Goal: Book appointment/travel/reservation

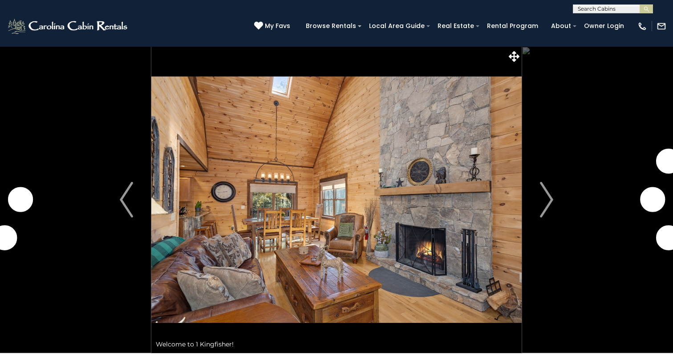
scroll to position [1696, 0]
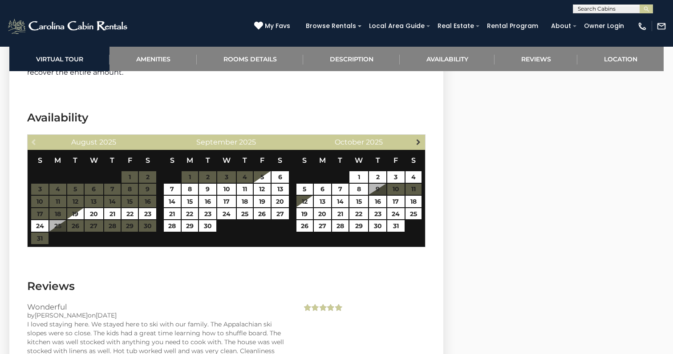
click at [418, 138] on span "Next" at bounding box center [418, 141] width 7 height 7
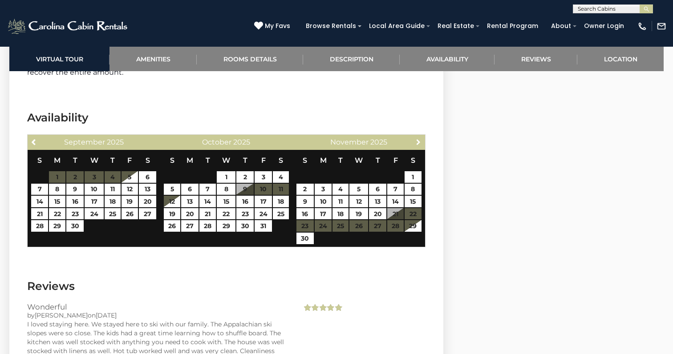
click at [418, 138] on span "Next" at bounding box center [418, 141] width 7 height 7
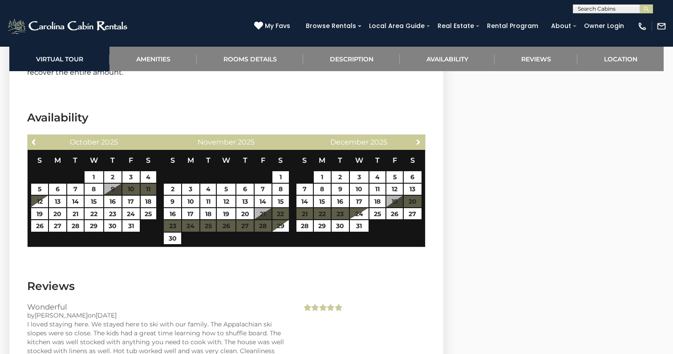
click at [418, 138] on span "Next" at bounding box center [418, 141] width 7 height 7
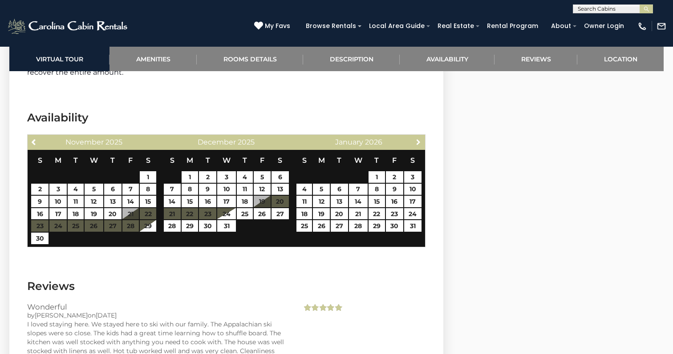
click at [418, 138] on span "Next" at bounding box center [418, 141] width 7 height 7
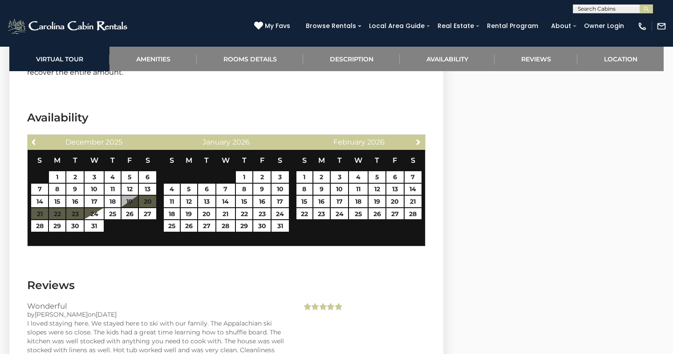
click at [418, 138] on span "Next" at bounding box center [418, 141] width 7 height 7
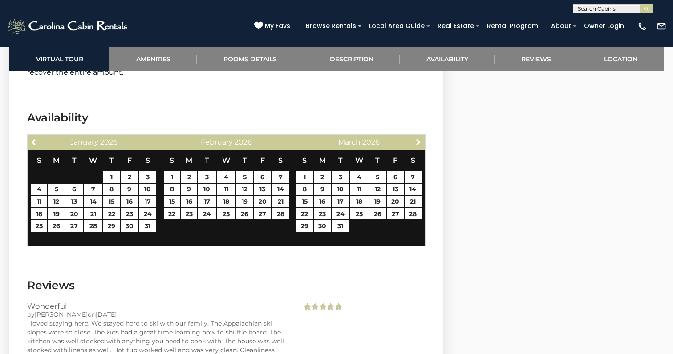
click at [418, 138] on span "Next" at bounding box center [418, 141] width 7 height 7
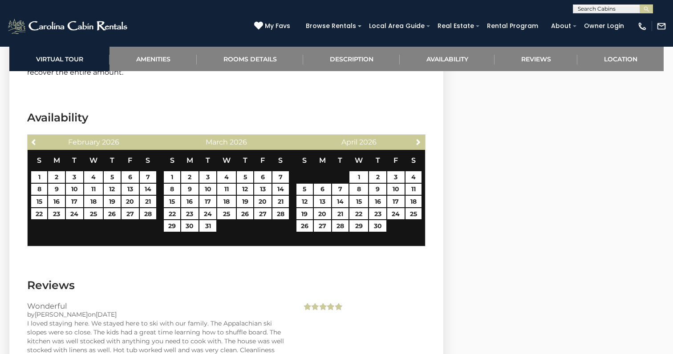
click at [418, 138] on span "Next" at bounding box center [418, 141] width 7 height 7
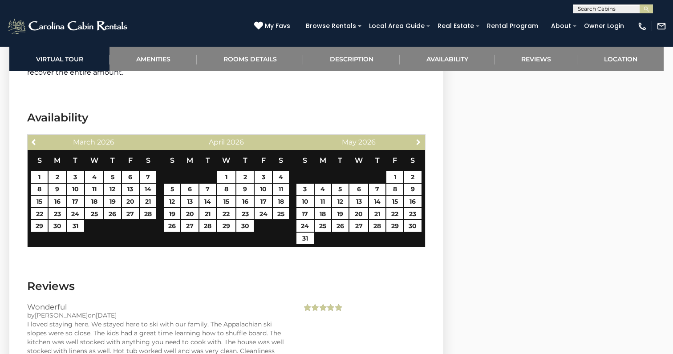
click at [418, 138] on span "Next" at bounding box center [418, 141] width 7 height 7
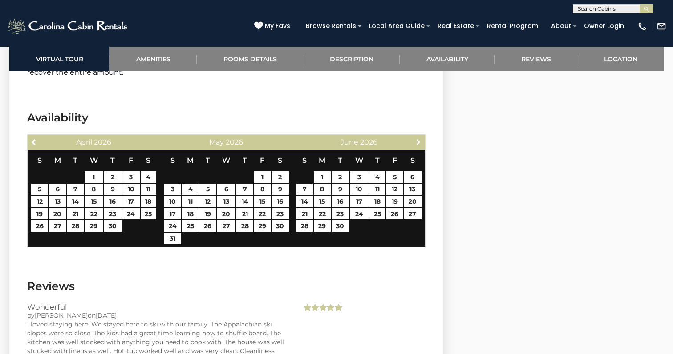
click at [418, 138] on span "Next" at bounding box center [418, 141] width 7 height 7
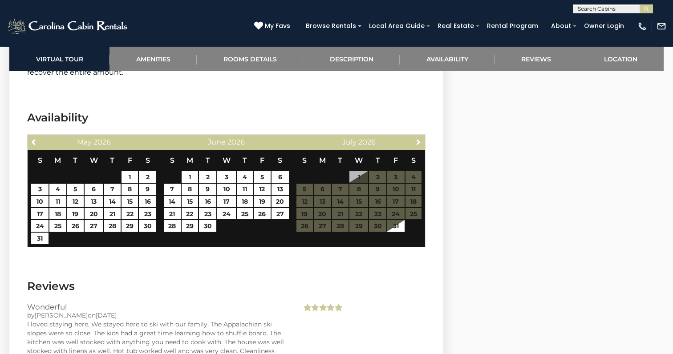
click at [418, 138] on span "Next" at bounding box center [418, 141] width 7 height 7
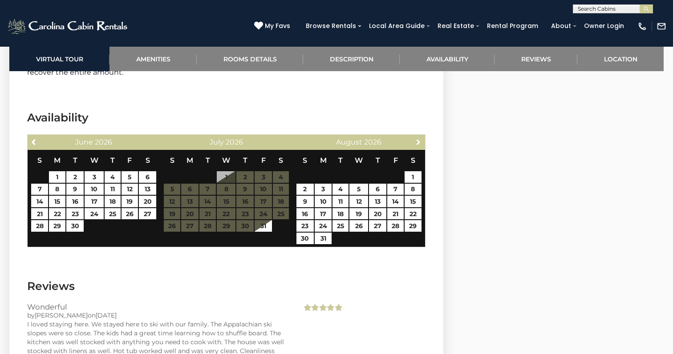
click at [418, 138] on span "Next" at bounding box center [418, 141] width 7 height 7
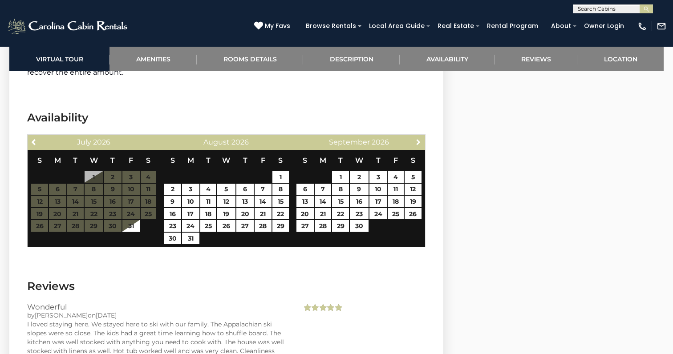
click at [418, 138] on span "Next" at bounding box center [418, 141] width 7 height 7
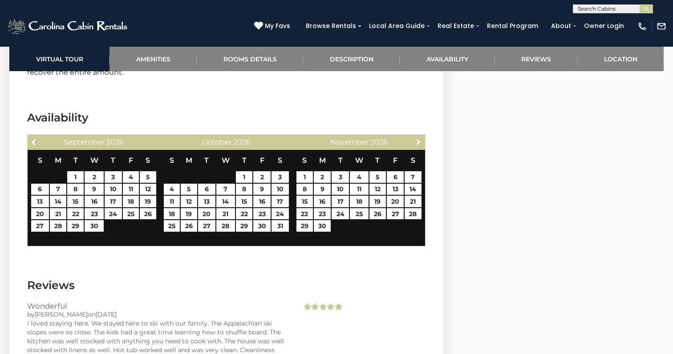
click at [418, 138] on span "Next" at bounding box center [418, 141] width 7 height 7
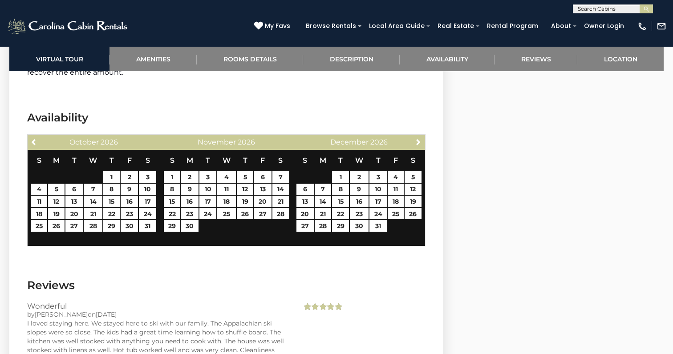
click at [418, 138] on span "Next" at bounding box center [418, 141] width 7 height 7
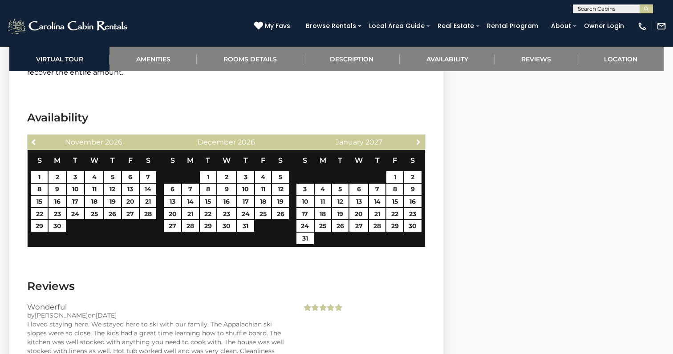
click at [418, 138] on span "Next" at bounding box center [418, 141] width 7 height 7
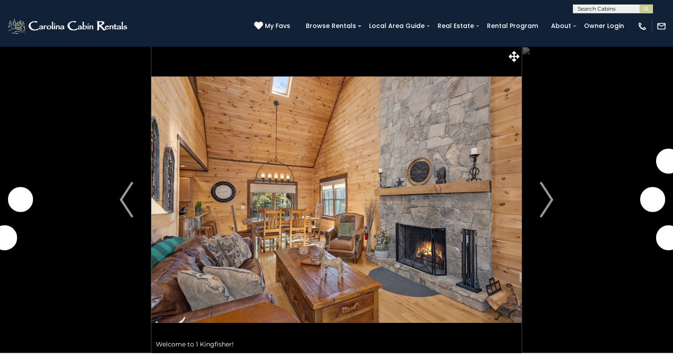
scroll to position [1696, 0]
